Goal: Information Seeking & Learning: Check status

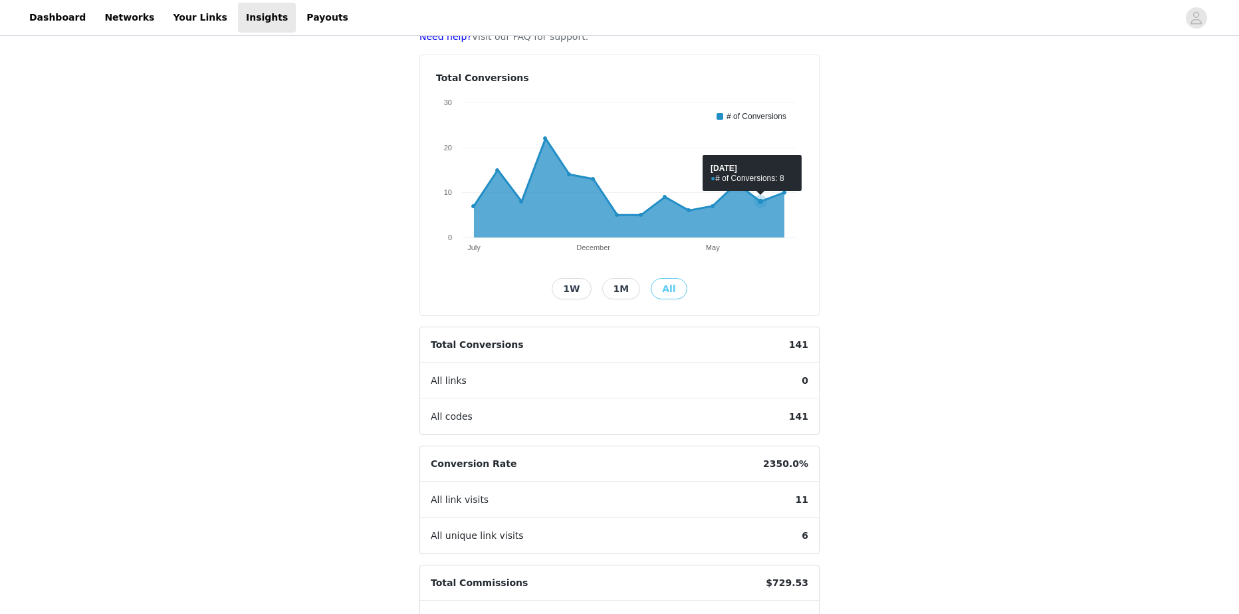
scroll to position [91, 0]
